Goal: Task Accomplishment & Management: Use online tool/utility

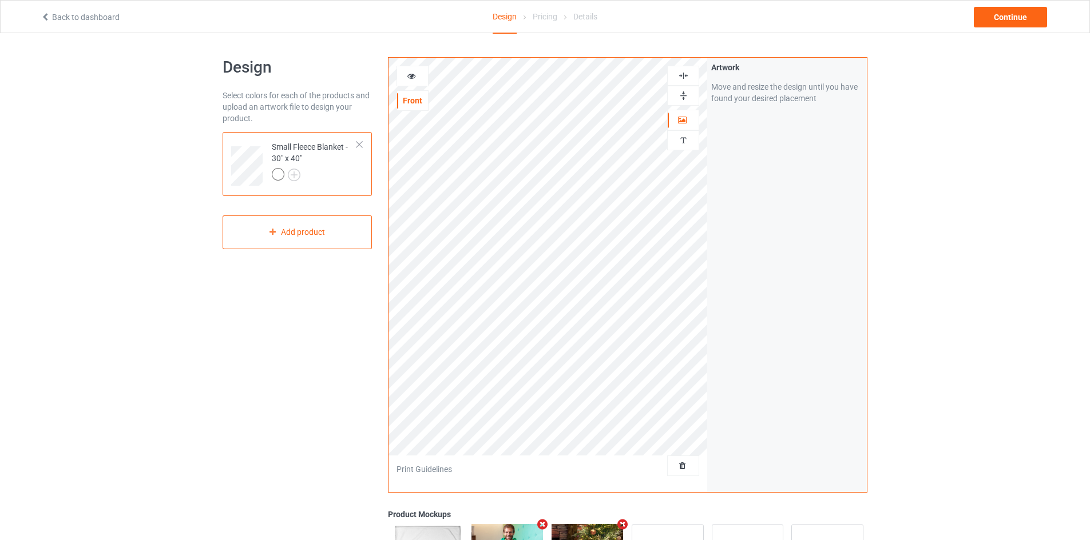
click at [681, 93] on img at bounding box center [683, 95] width 11 height 11
click at [681, 75] on img at bounding box center [683, 75] width 11 height 11
click at [682, 90] on img at bounding box center [683, 95] width 11 height 11
click at [683, 76] on img at bounding box center [683, 75] width 11 height 11
click at [1021, 18] on div "Continue" at bounding box center [1009, 17] width 73 height 21
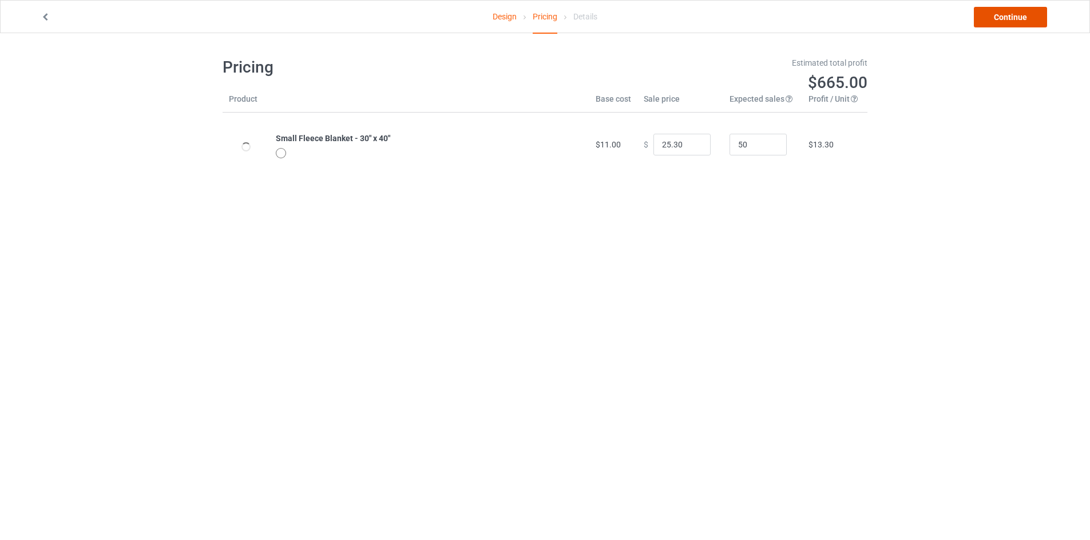
click at [1021, 15] on link "Continue" at bounding box center [1009, 17] width 73 height 21
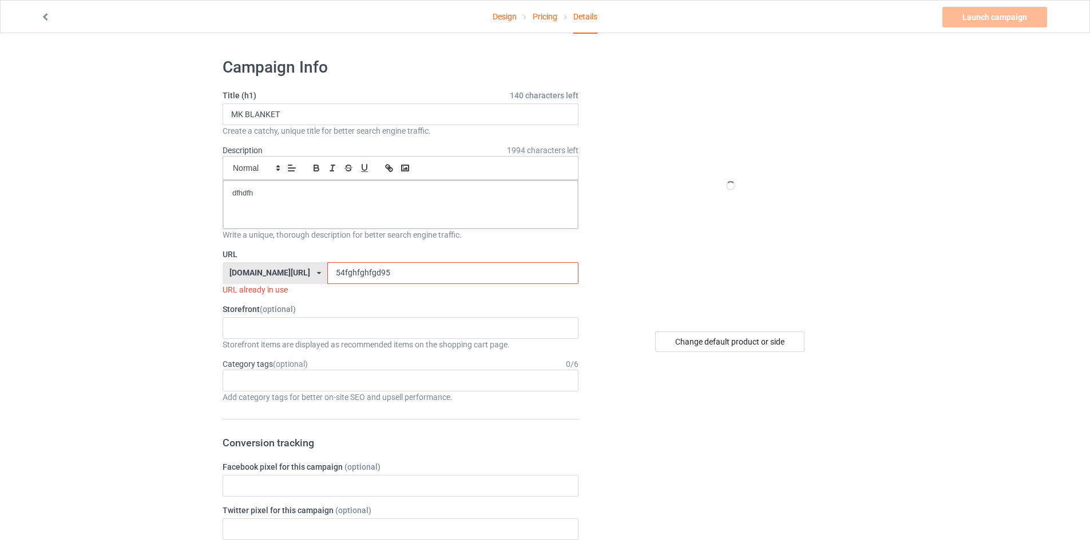
click at [398, 281] on input "54fghfghfgd95" at bounding box center [452, 274] width 251 height 22
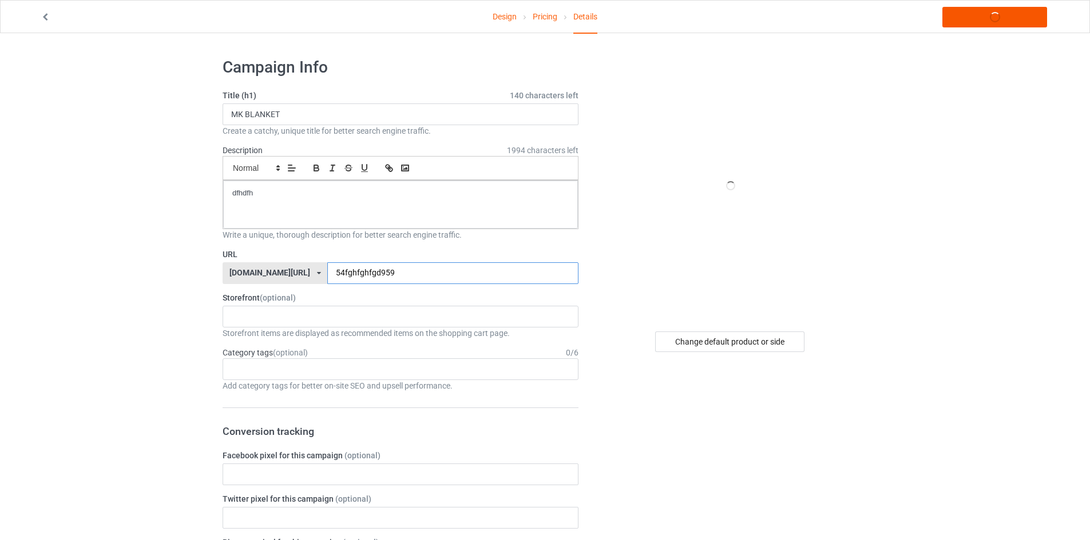
type input "54fghfghfgd959"
click at [991, 17] on link "Launch campaign" at bounding box center [994, 17] width 105 height 21
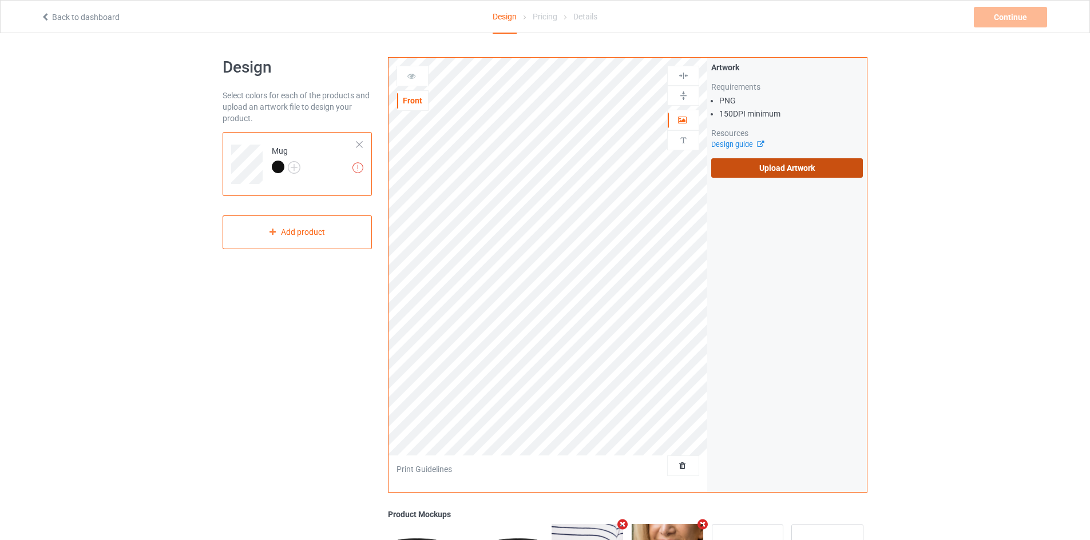
click at [753, 163] on label "Upload Artwork" at bounding box center [787, 167] width 152 height 19
click at [0, 0] on input "Upload Artwork" at bounding box center [0, 0] width 0 height 0
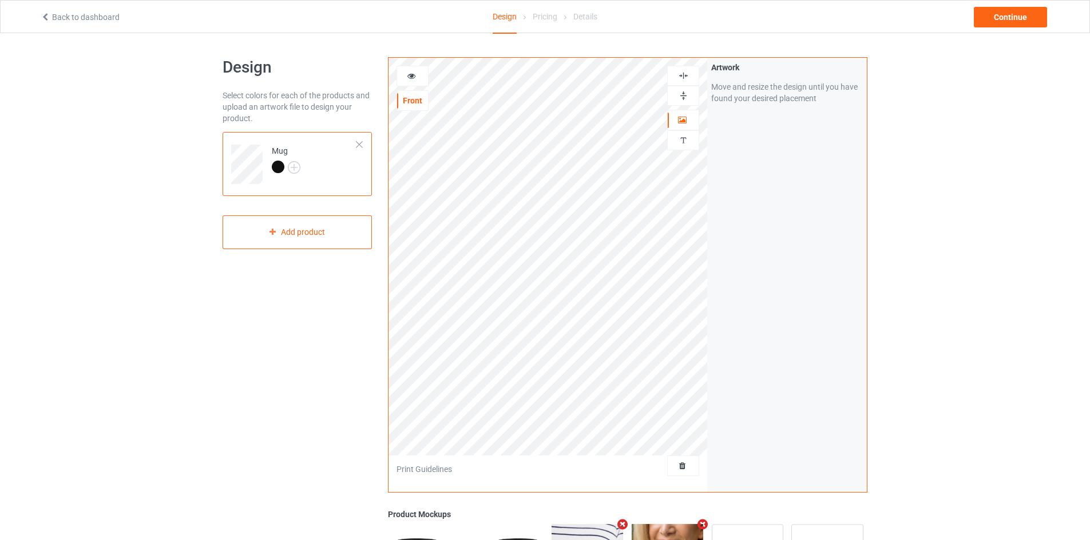
click at [685, 94] on img at bounding box center [683, 95] width 11 height 11
click at [995, 14] on div "Continue" at bounding box center [1009, 17] width 73 height 21
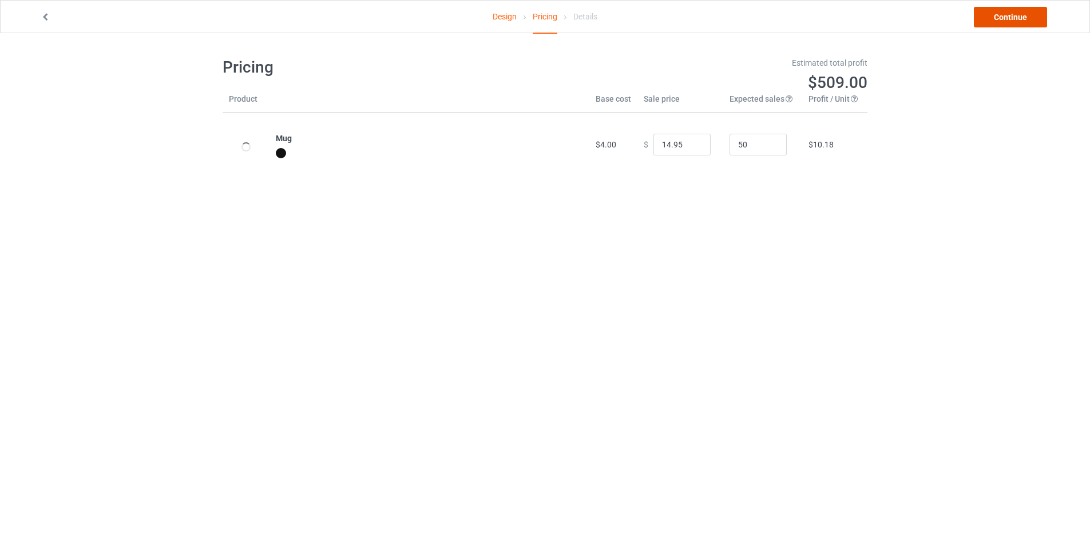
click at [1015, 17] on link "Continue" at bounding box center [1009, 17] width 73 height 21
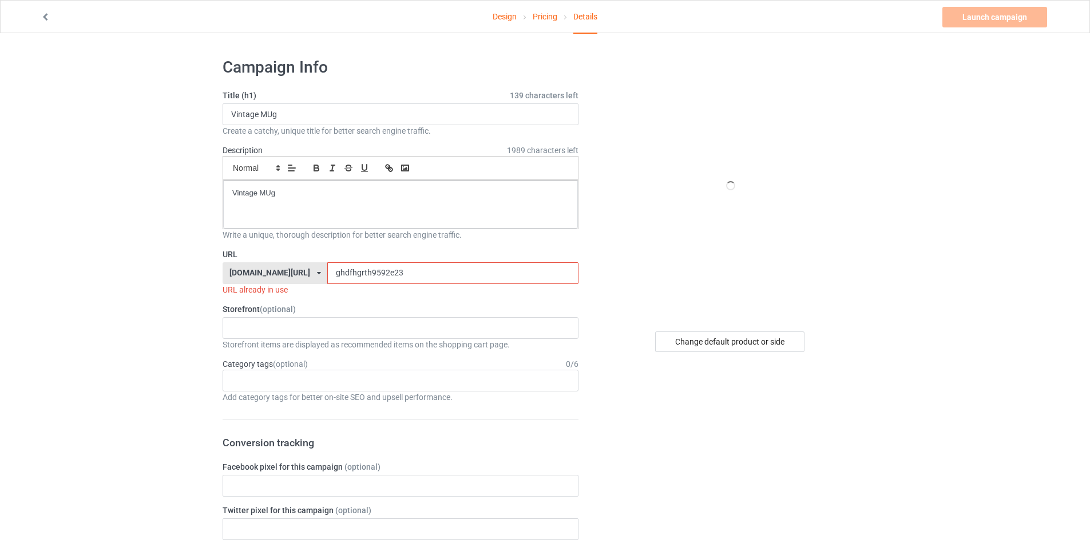
click at [365, 271] on input "ghdfhgrth9592e23" at bounding box center [452, 274] width 251 height 22
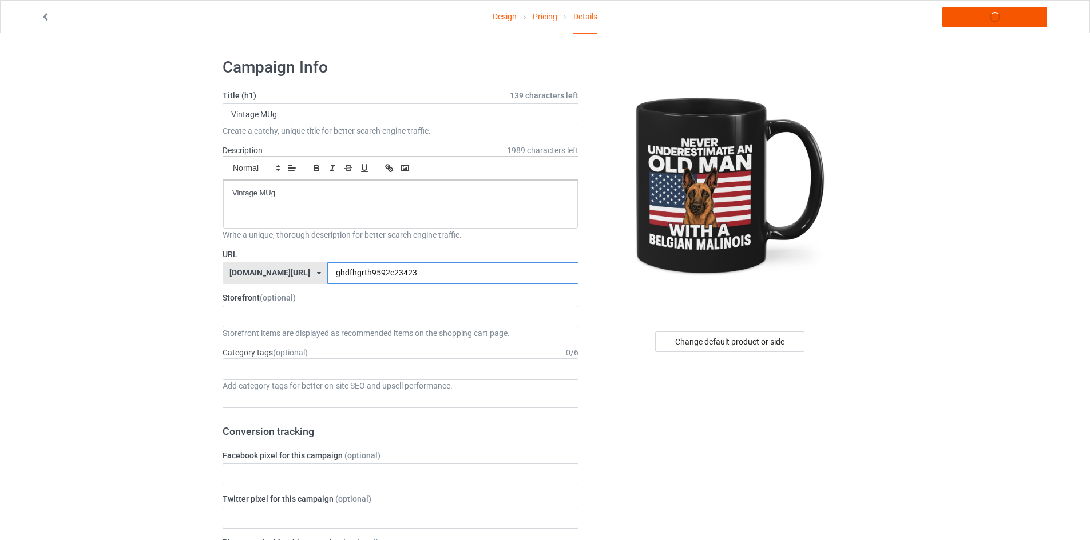
type input "ghdfhgrth9592e23423"
click at [1002, 20] on link "Launch campaign" at bounding box center [994, 17] width 105 height 21
